Goal: Task Accomplishment & Management: Complete application form

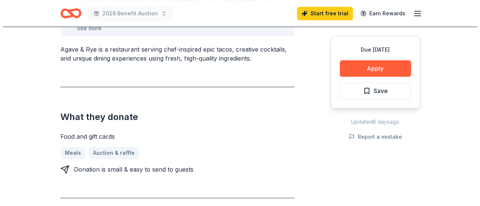
scroll to position [256, 0]
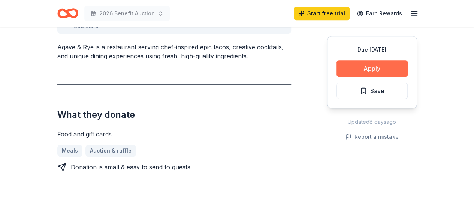
click at [374, 66] on button "Apply" at bounding box center [372, 68] width 71 height 16
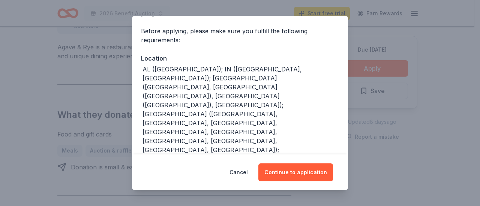
scroll to position [67, 0]
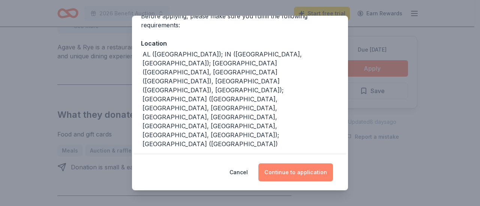
click at [282, 176] on button "Continue to application" at bounding box center [295, 173] width 75 height 18
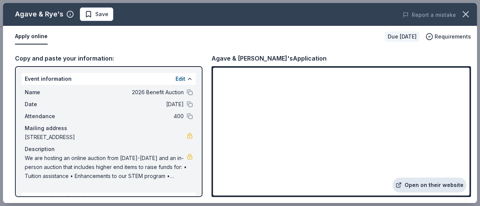
click at [437, 183] on link "Open on their website" at bounding box center [429, 185] width 74 height 15
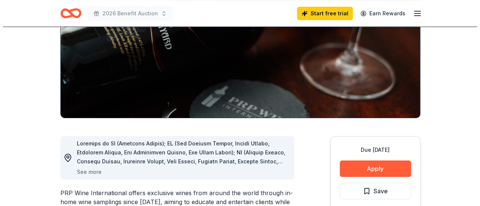
scroll to position [118, 0]
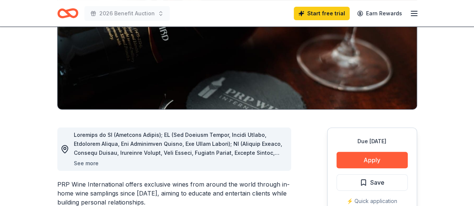
click at [89, 164] on button "See more" at bounding box center [86, 163] width 25 height 9
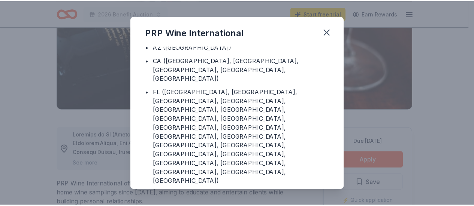
scroll to position [0, 0]
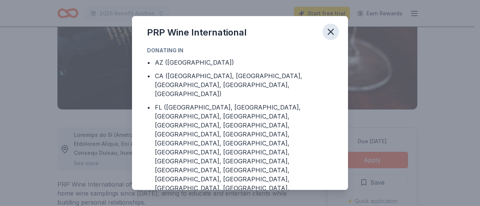
click at [329, 31] on icon "button" at bounding box center [330, 32] width 10 height 10
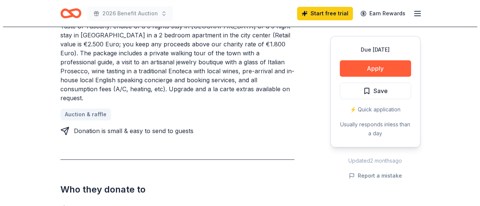
scroll to position [352, 0]
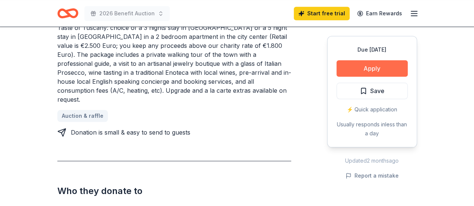
click at [374, 68] on button "Apply" at bounding box center [372, 68] width 71 height 16
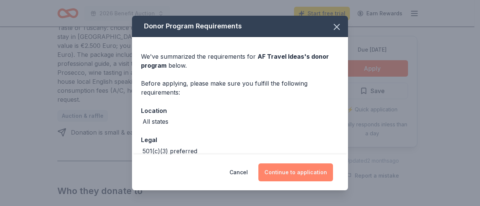
click at [303, 172] on button "Continue to application" at bounding box center [295, 173] width 75 height 18
